Goal: Information Seeking & Learning: Stay updated

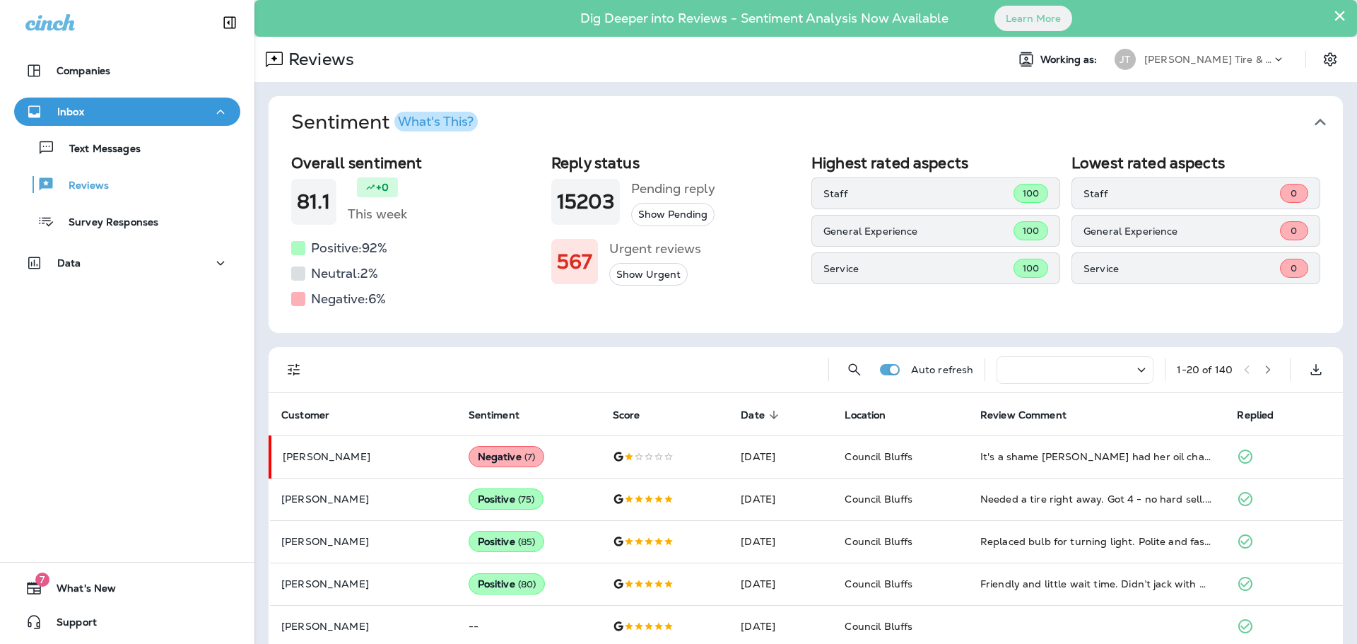
scroll to position [17, 0]
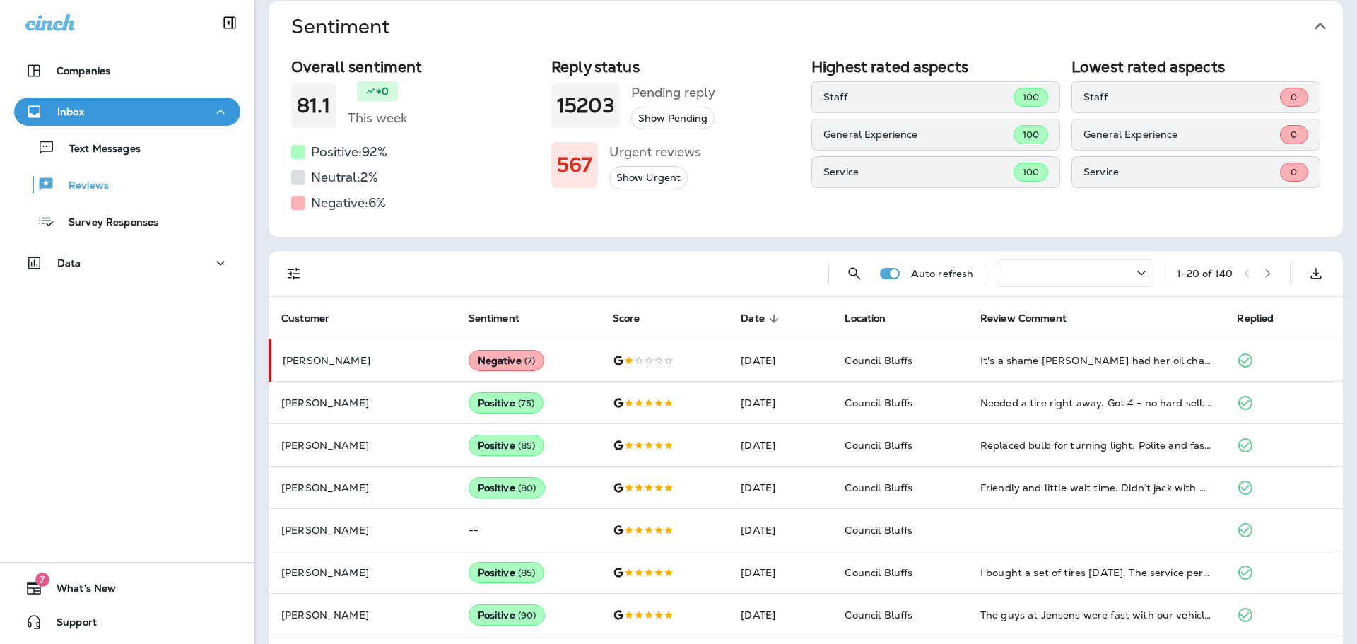
scroll to position [88, 0]
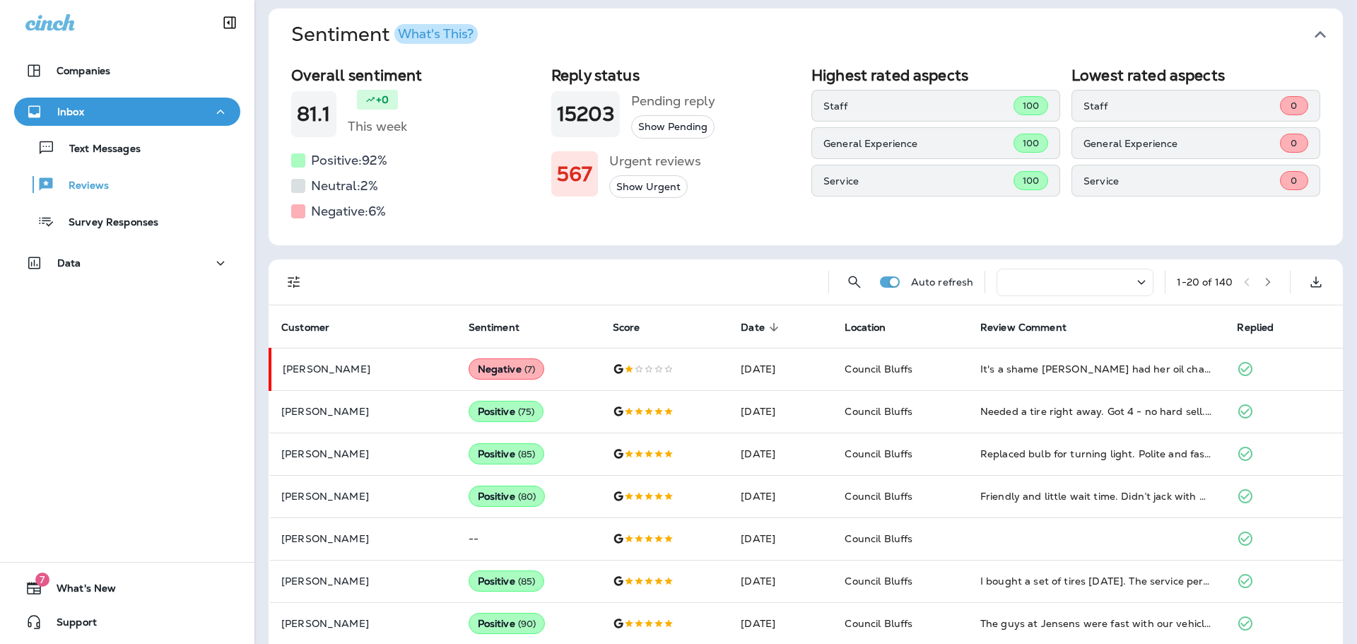
click at [86, 464] on div "Companies Inbox Text Messages Reviews Survey Responses Data 7 What's New Support" at bounding box center [127, 322] width 255 height 644
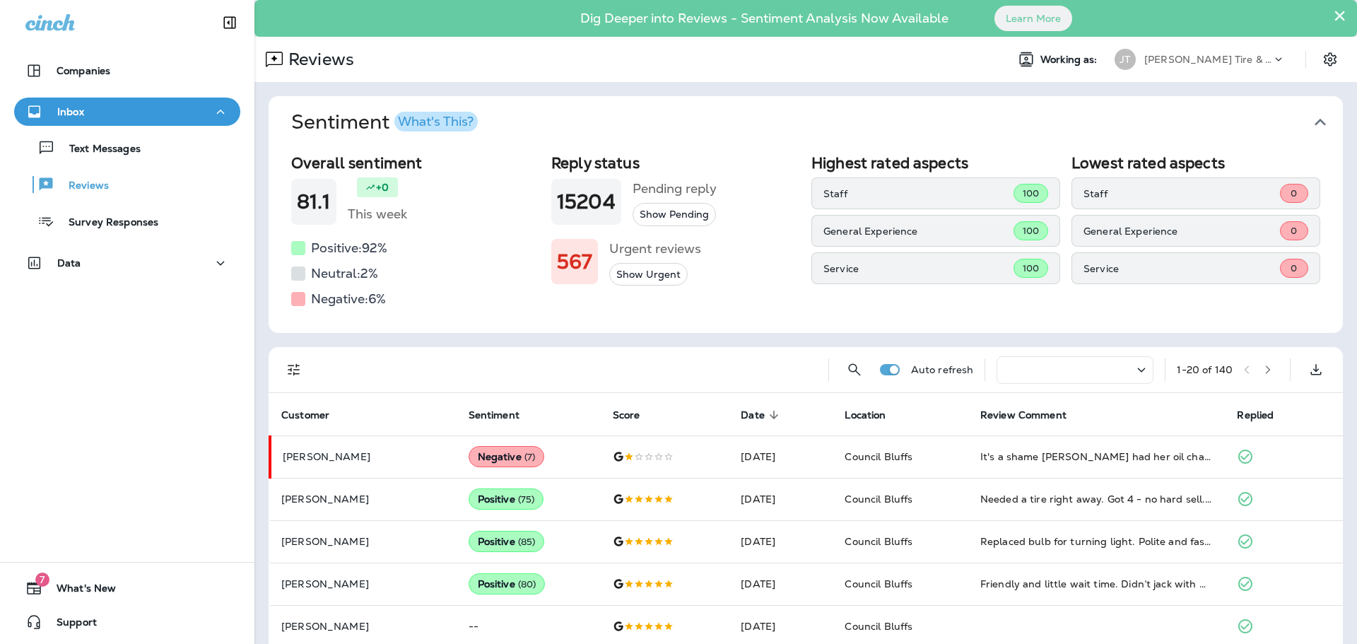
click at [117, 430] on div "Companies Inbox Text Messages Reviews Survey Responses Data 7 What's New Support" at bounding box center [127, 322] width 255 height 644
